Goal: Task Accomplishment & Management: Complete application form

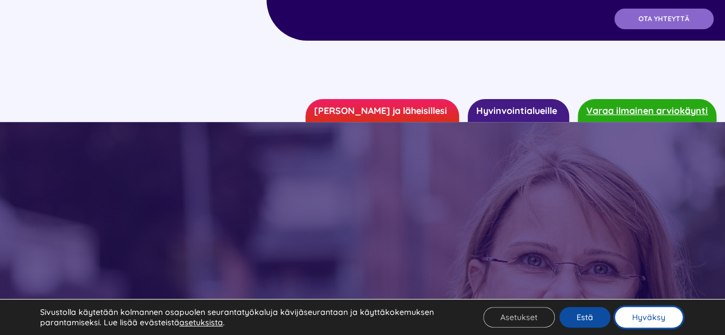
click at [646, 316] on button "Hyväksy" at bounding box center [649, 317] width 68 height 21
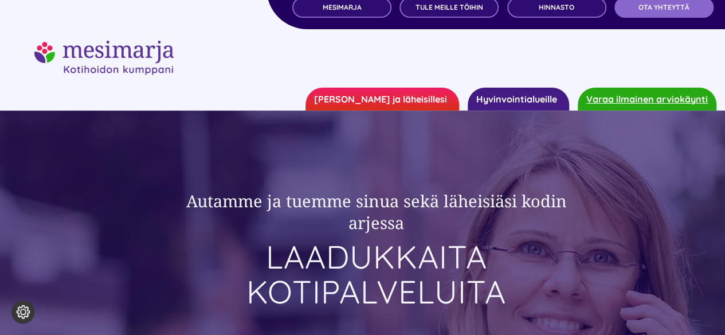
scroll to position [7, 0]
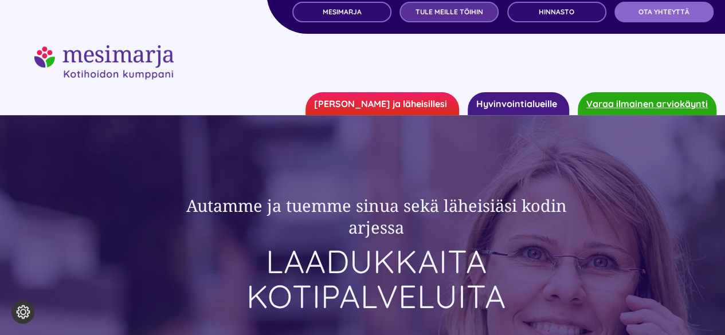
click at [445, 11] on span "TULE MEILLE TÖIHIN" at bounding box center [450, 12] width 68 height 8
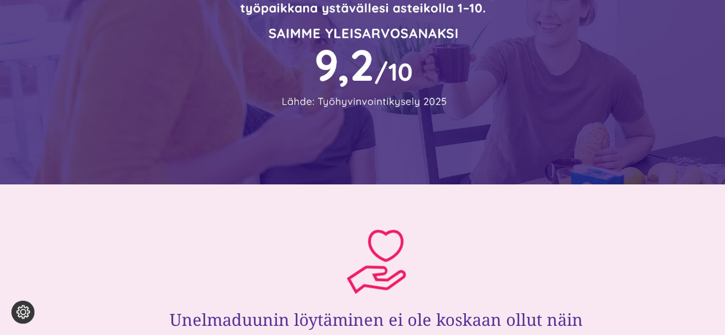
scroll to position [40, 0]
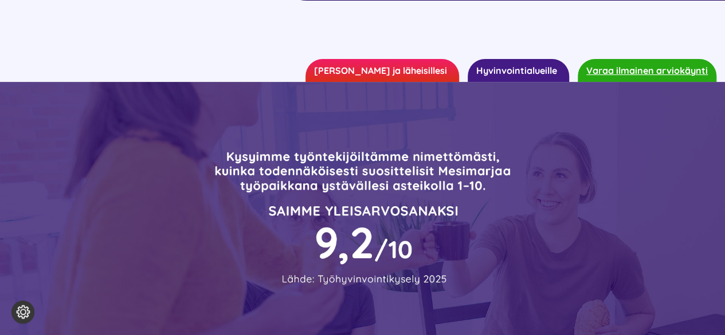
drag, startPoint x: 728, startPoint y: 19, endPoint x: 733, endPoint y: 15, distance: 6.2
